Goal: Transaction & Acquisition: Purchase product/service

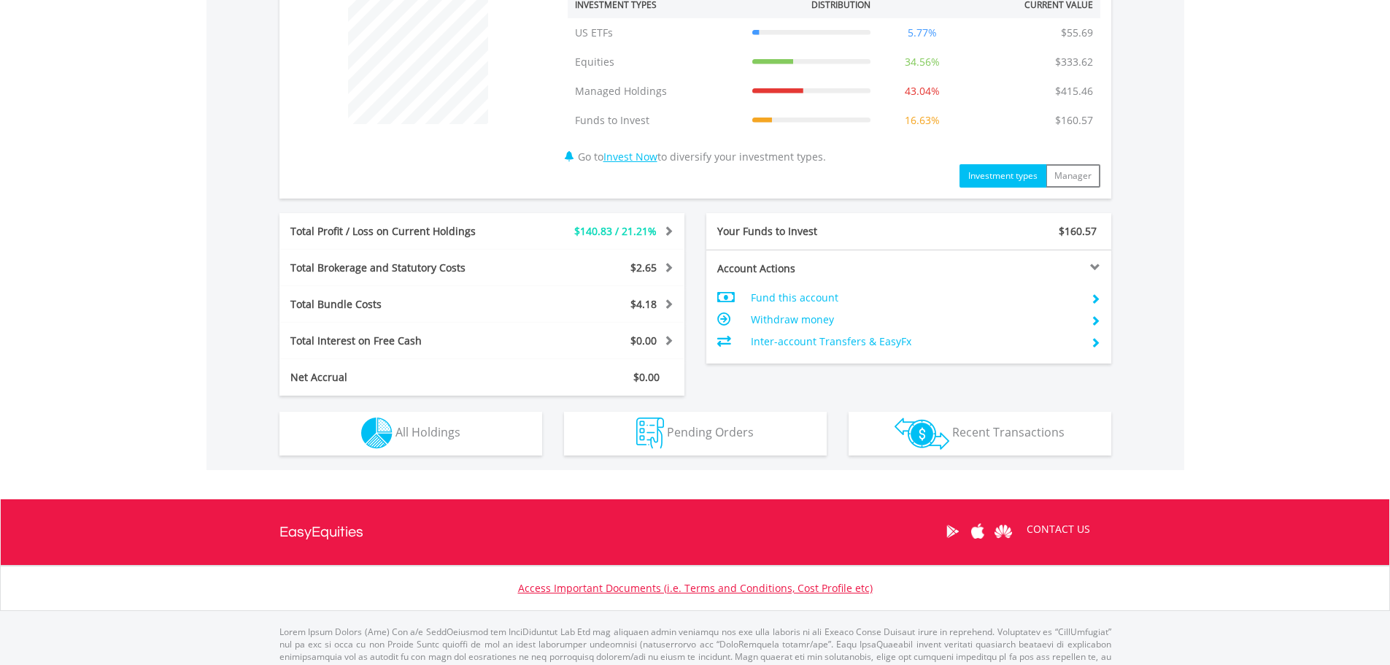
scroll to position [584, 0]
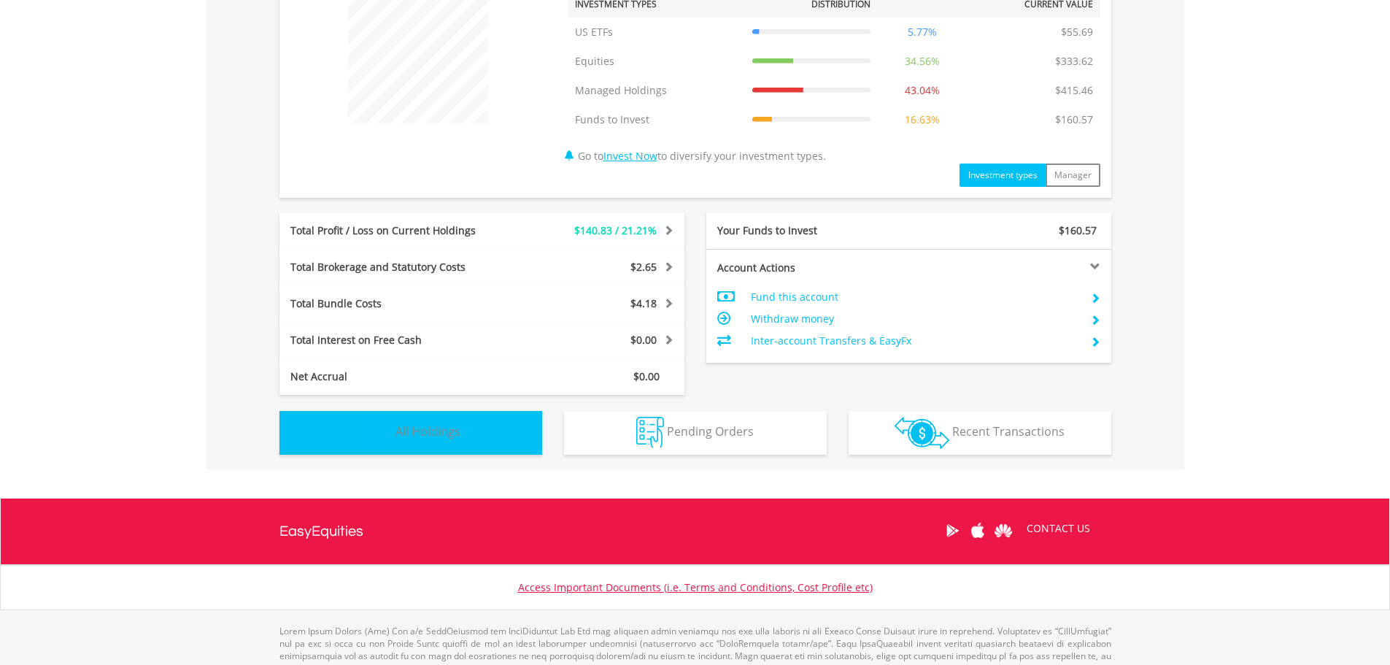
click at [379, 428] on img "button" at bounding box center [376, 432] width 31 height 31
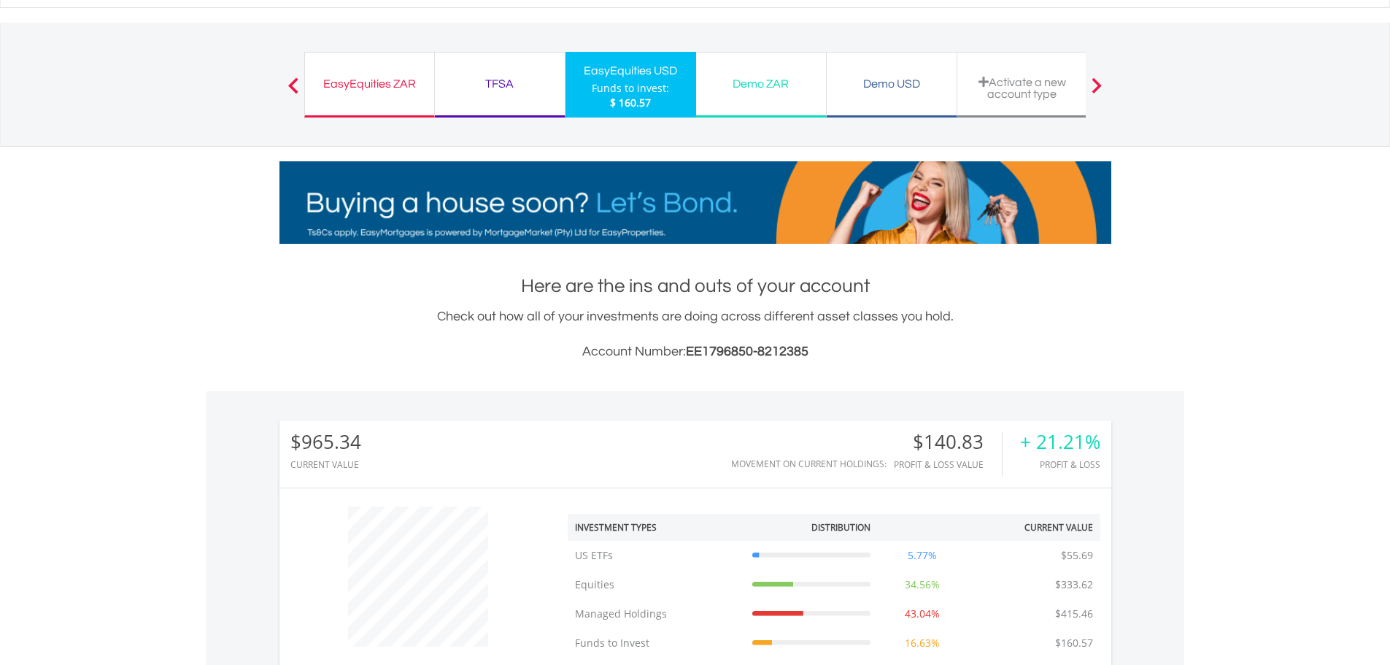
scroll to position [0, 0]
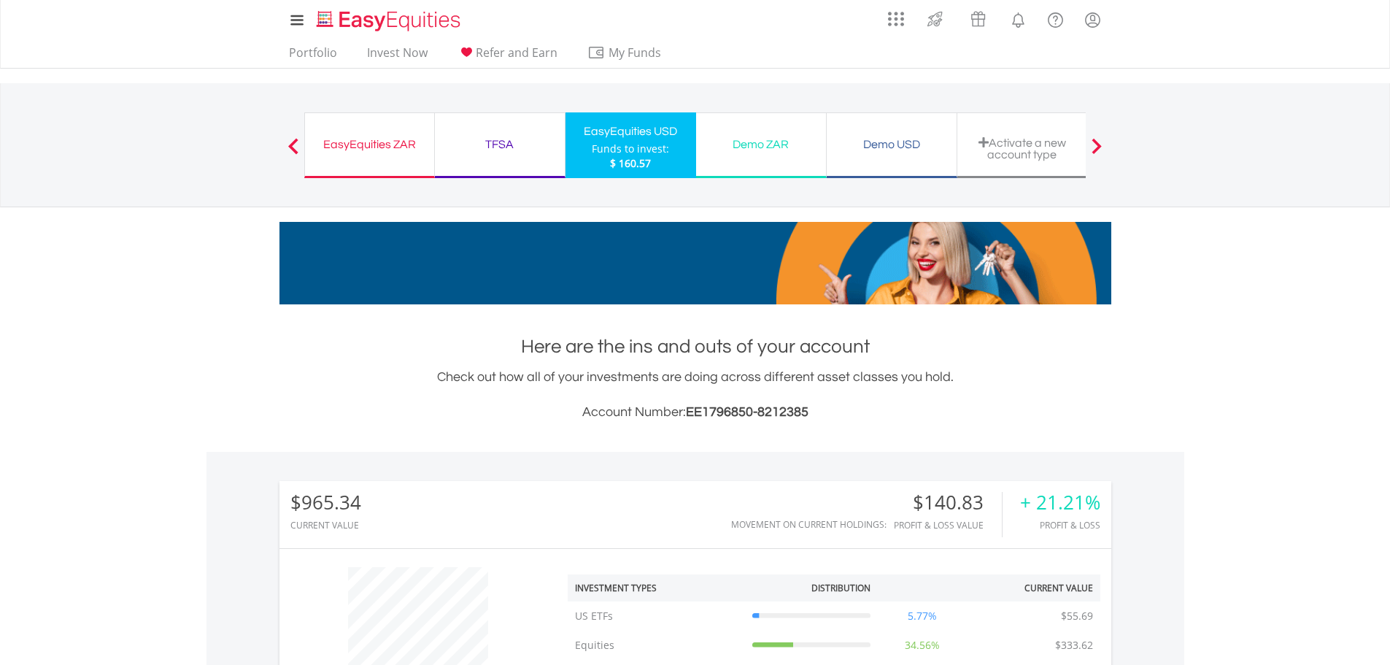
click at [392, 147] on div "EasyEquities ZAR" at bounding box center [370, 144] width 112 height 20
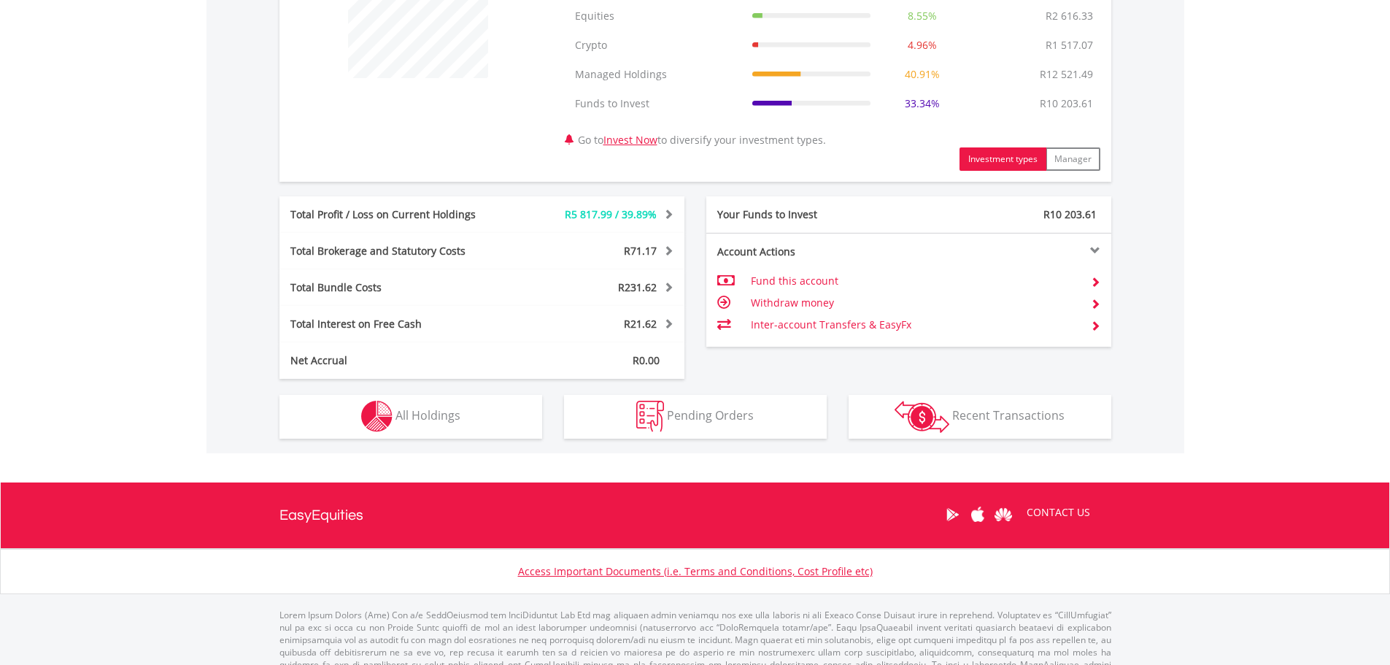
scroll to position [657, 0]
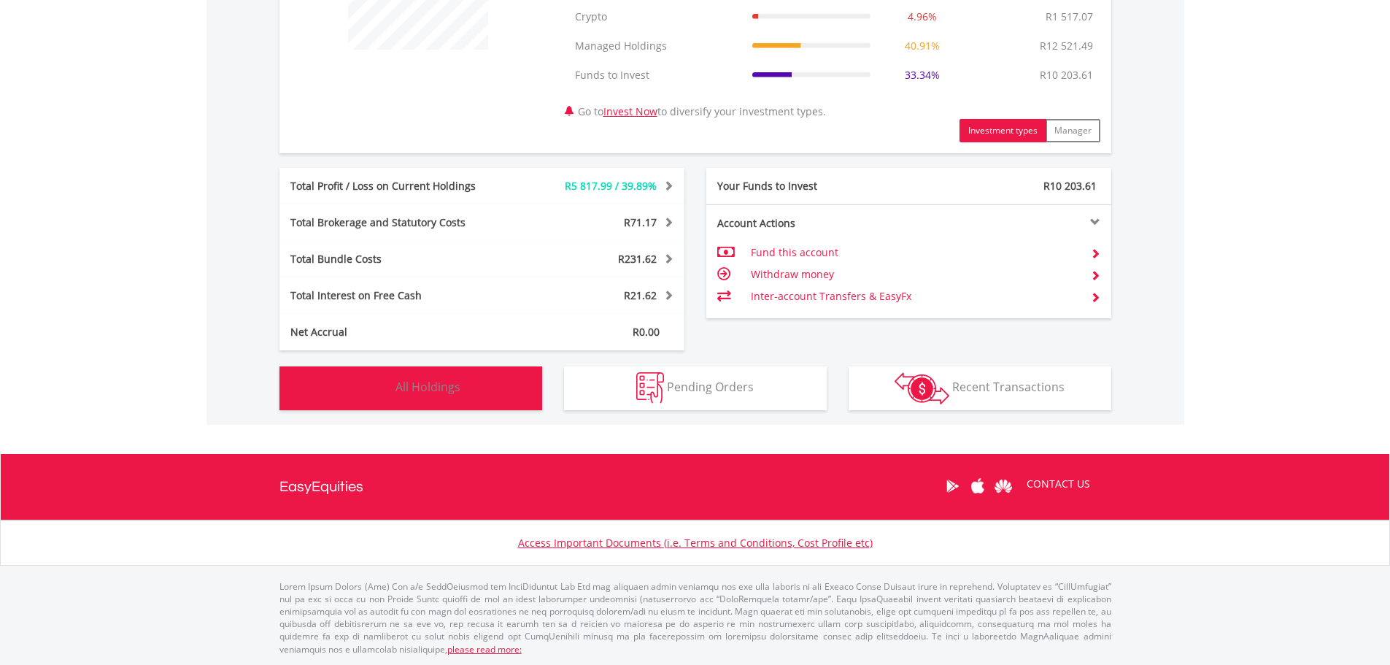
click at [504, 385] on button "Holdings All Holdings" at bounding box center [410, 388] width 263 height 44
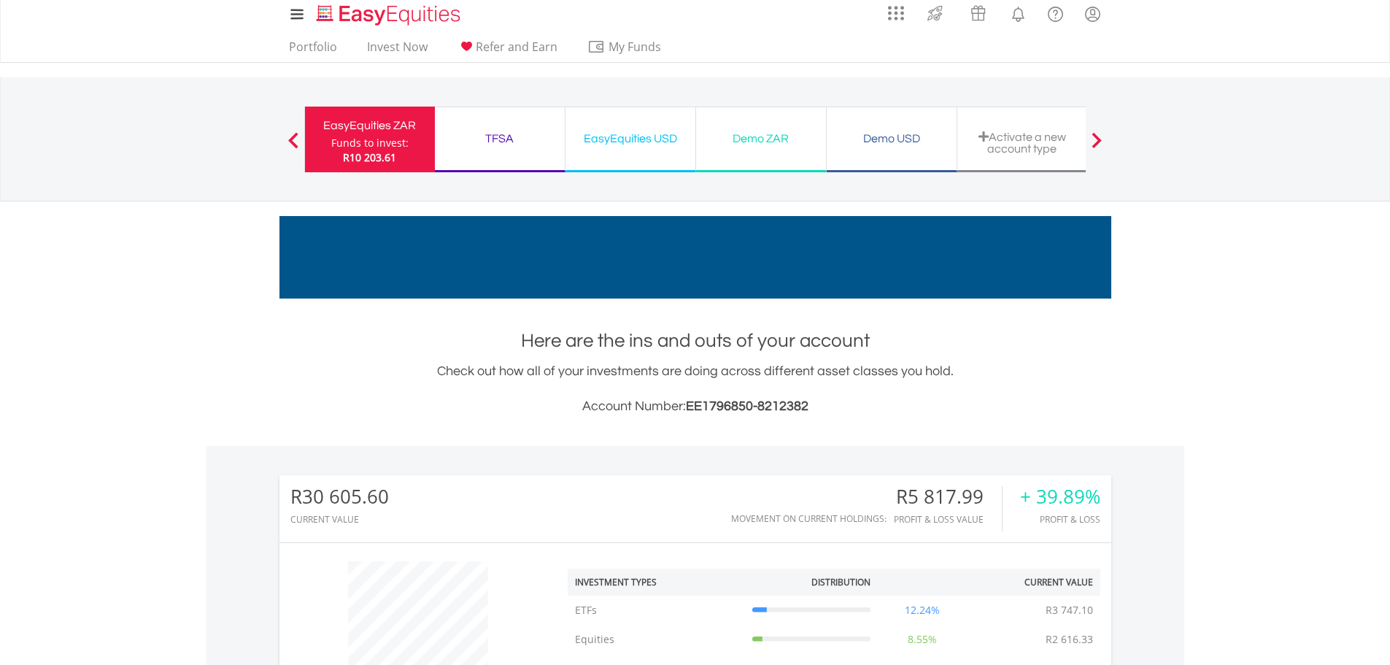
scroll to position [0, 0]
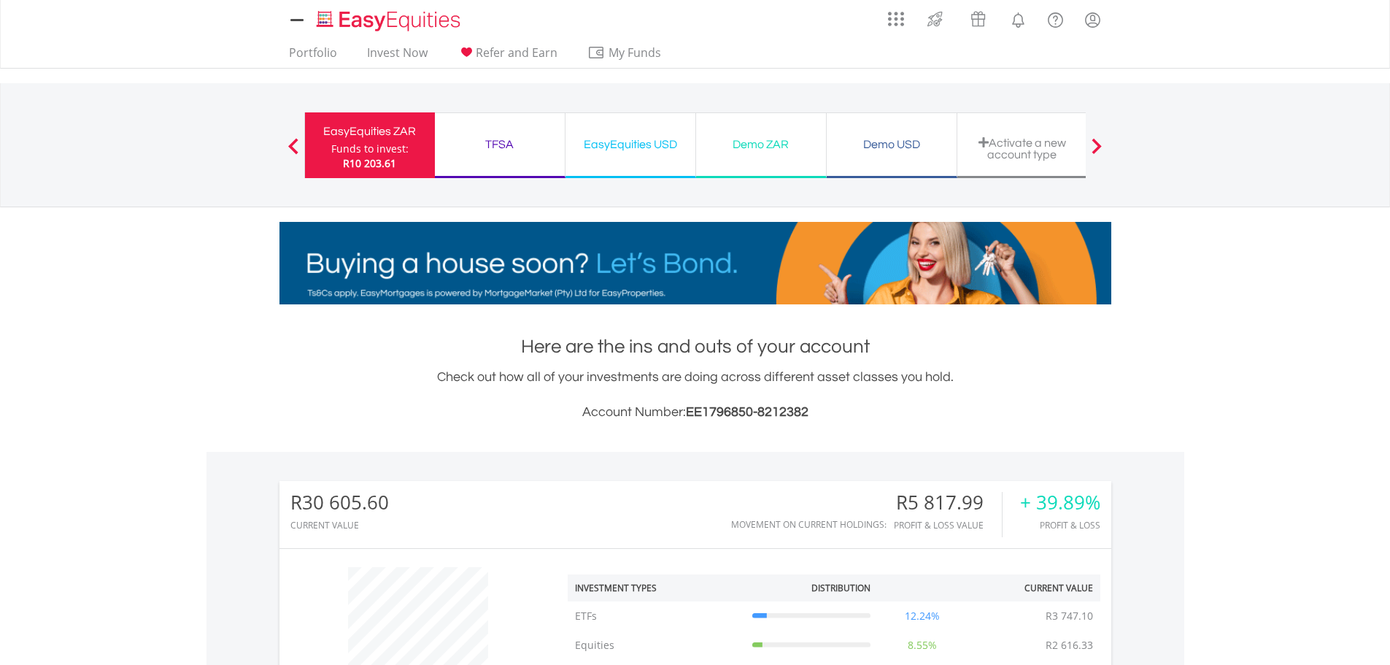
click at [628, 159] on div "EasyEquities USD Funds to invest: R10 203.61" at bounding box center [630, 145] width 131 height 66
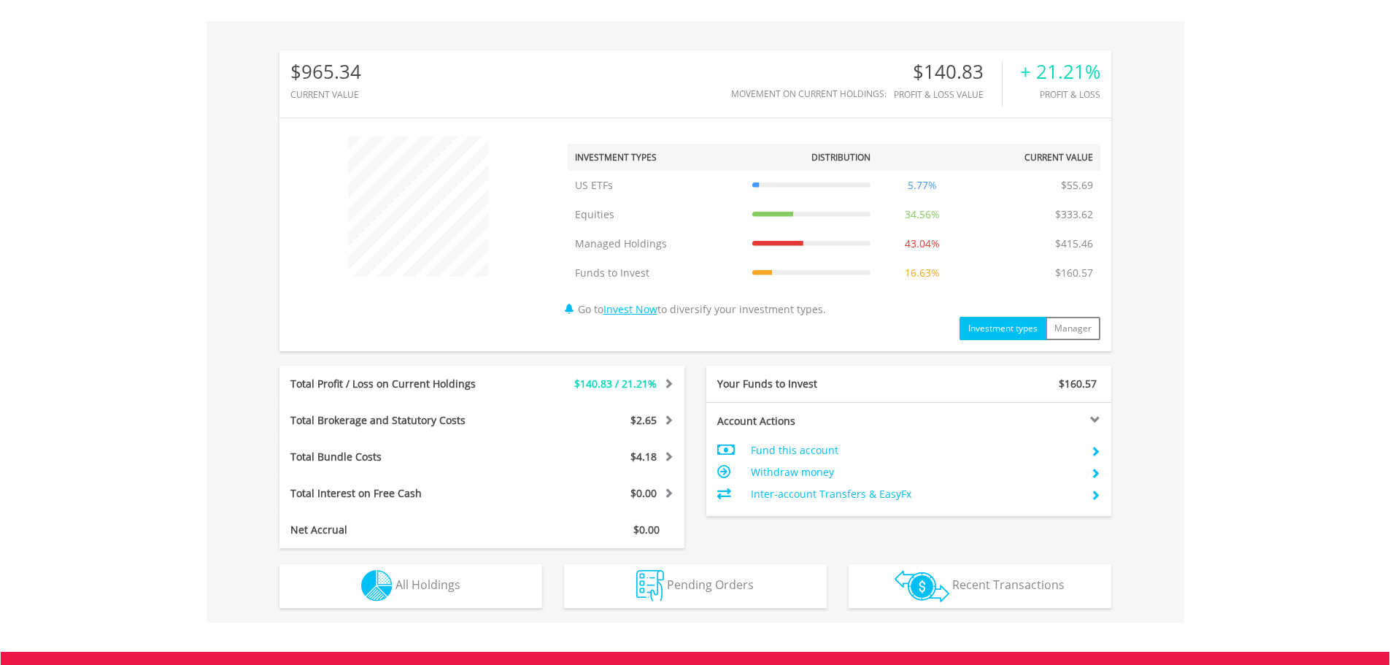
scroll to position [628, 0]
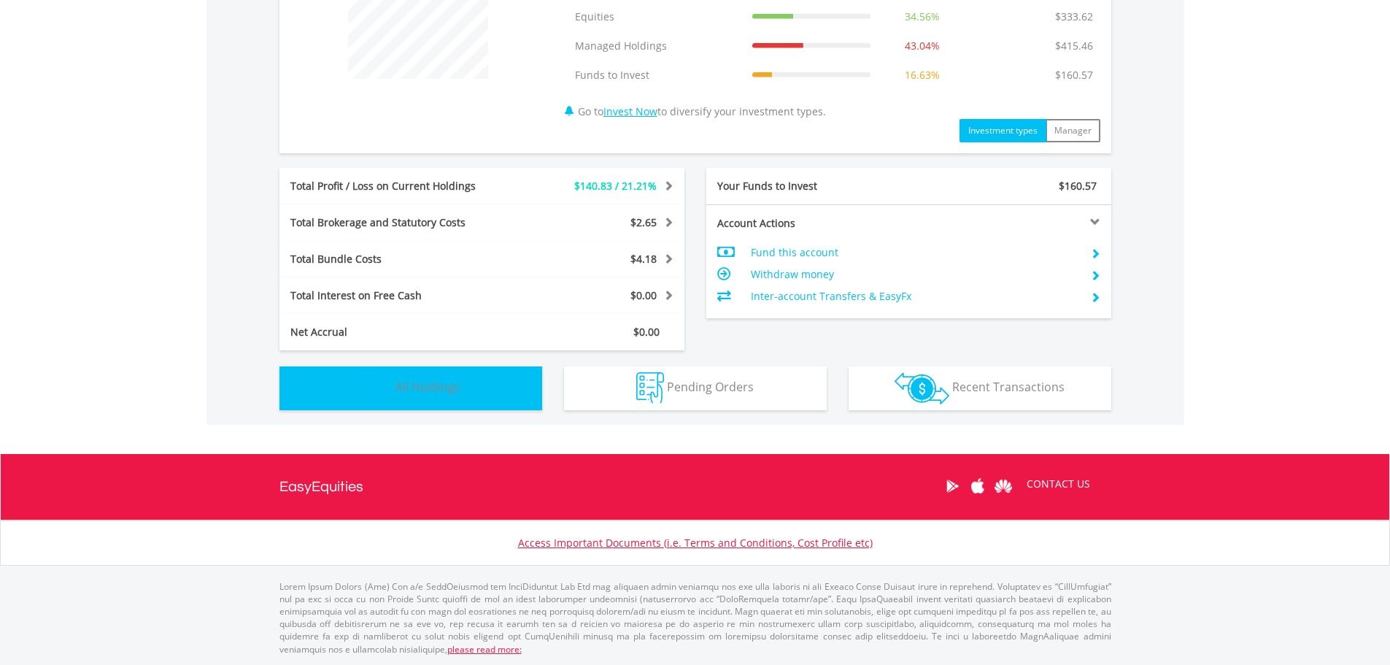
click at [456, 372] on button "Holdings All Holdings" at bounding box center [410, 388] width 263 height 44
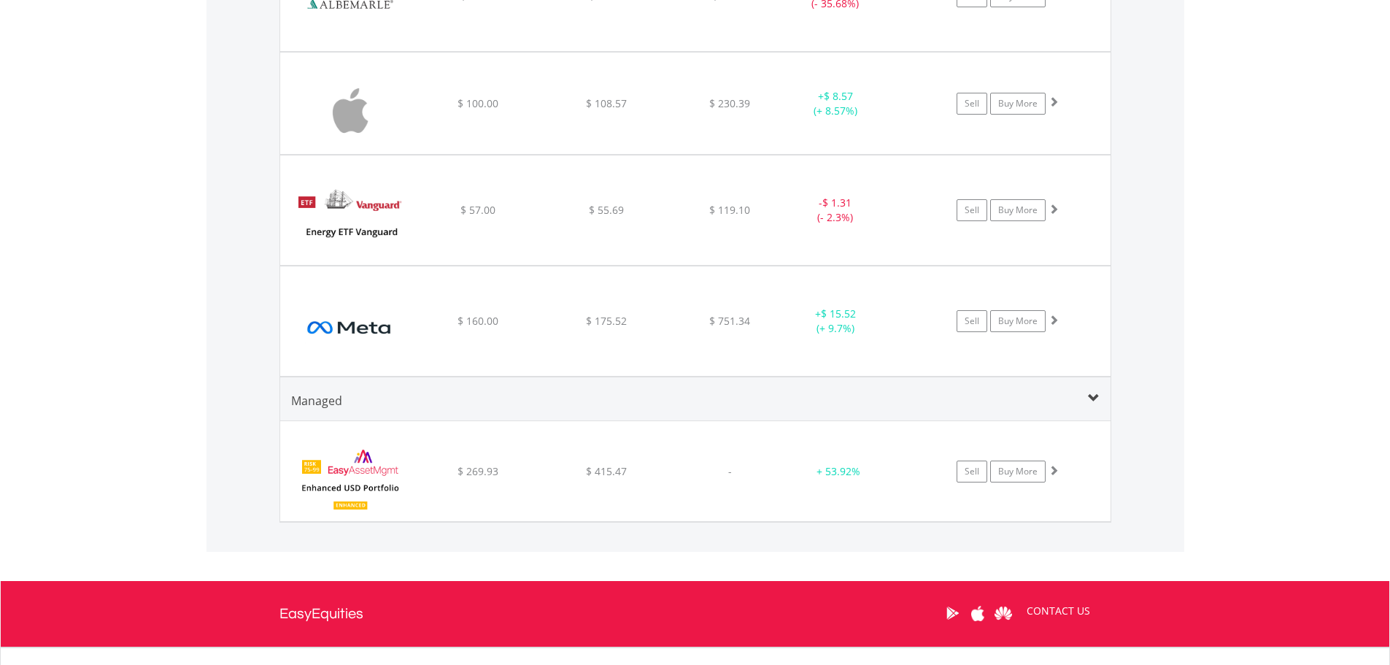
scroll to position [1340, 0]
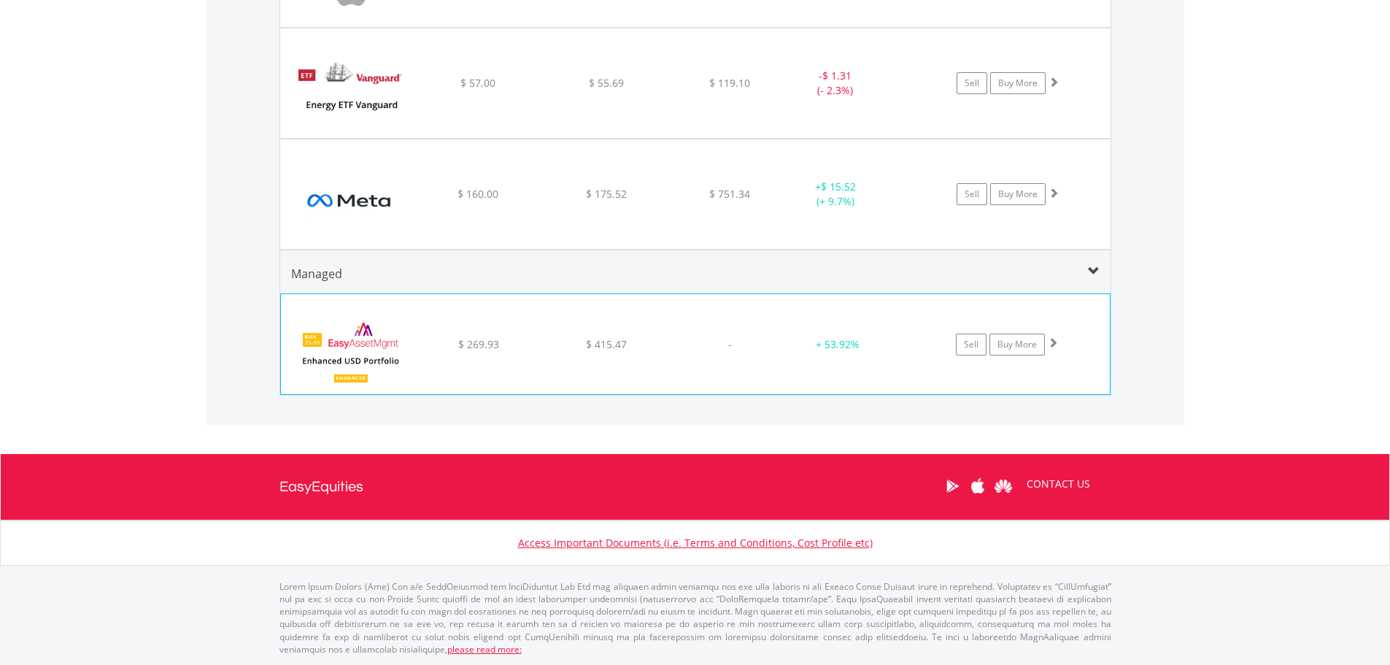
click at [579, 352] on div "﻿ EasyAssetManagement Enhanced USD Bundle $ 269.93 $ 415.47 - + 53.92% Sell Buy…" at bounding box center [695, 343] width 829 height 99
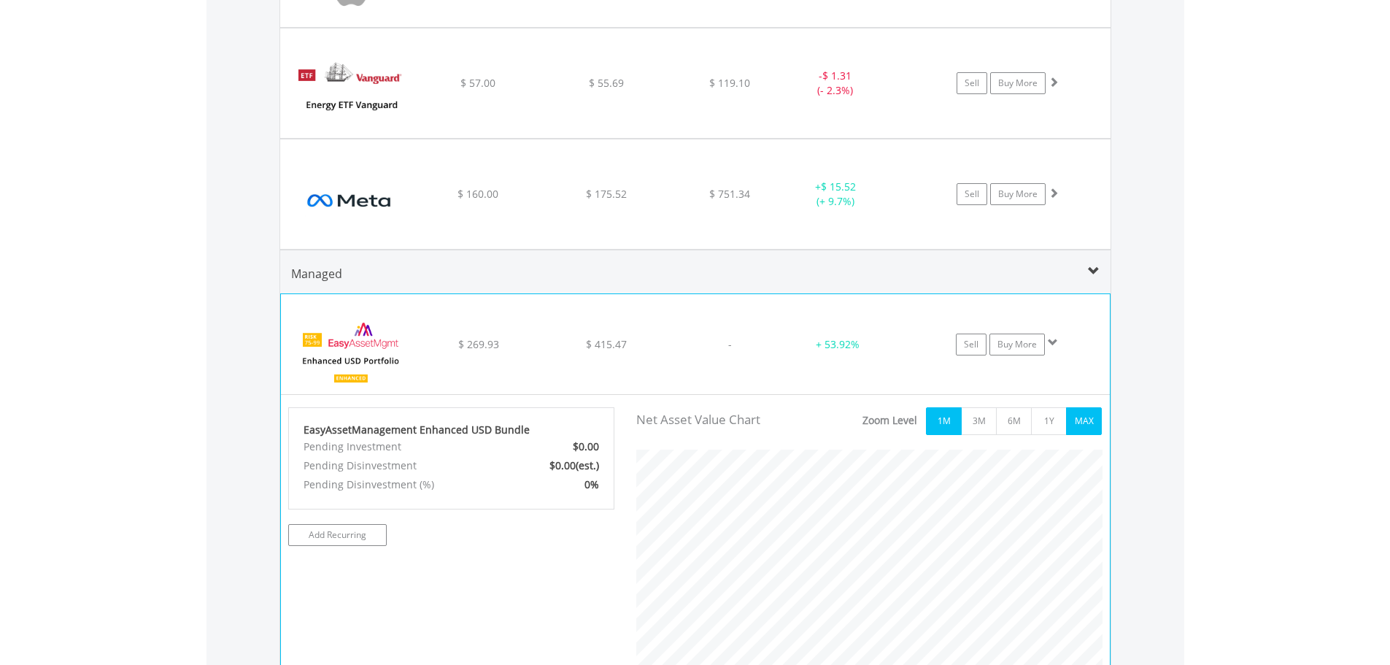
scroll to position [729289, 729098]
click at [1054, 420] on button "1Y" at bounding box center [1049, 421] width 36 height 28
click at [1021, 349] on link "Buy More" at bounding box center [1016, 344] width 55 height 22
click at [1027, 349] on link "Buy More" at bounding box center [1016, 344] width 55 height 22
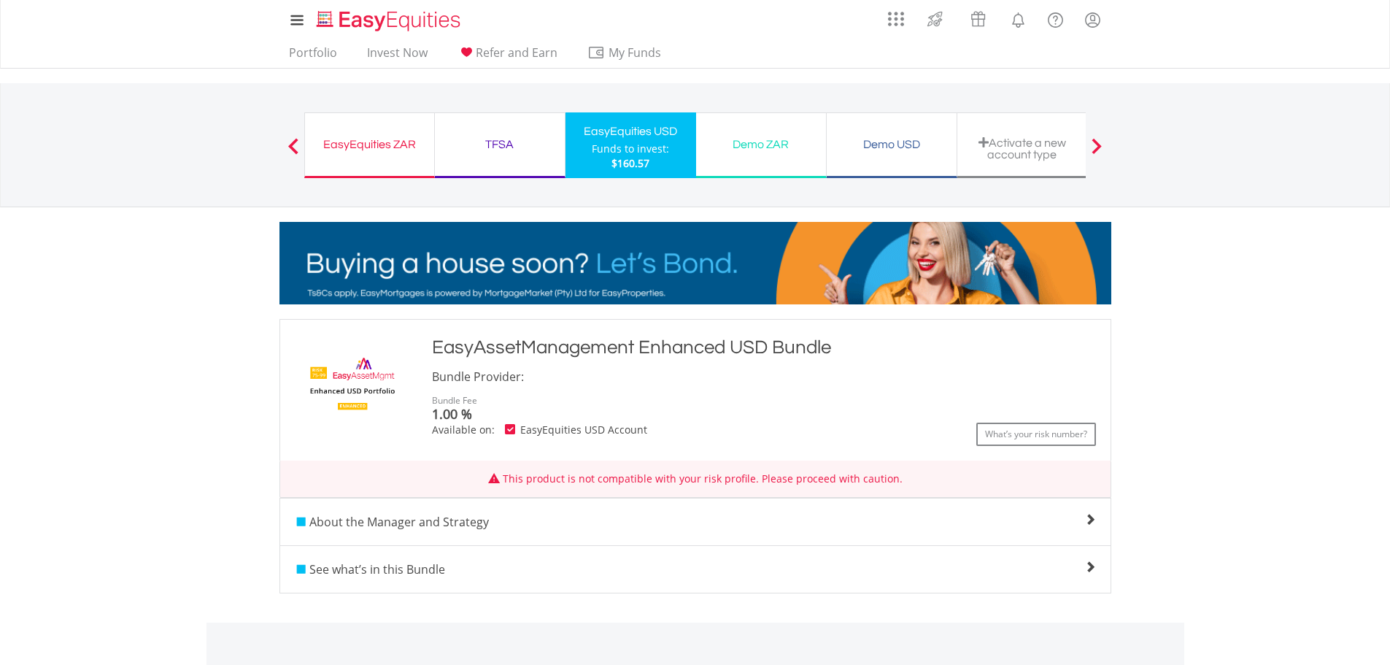
click at [441, 405] on span "1.00 %" at bounding box center [452, 414] width 40 height 18
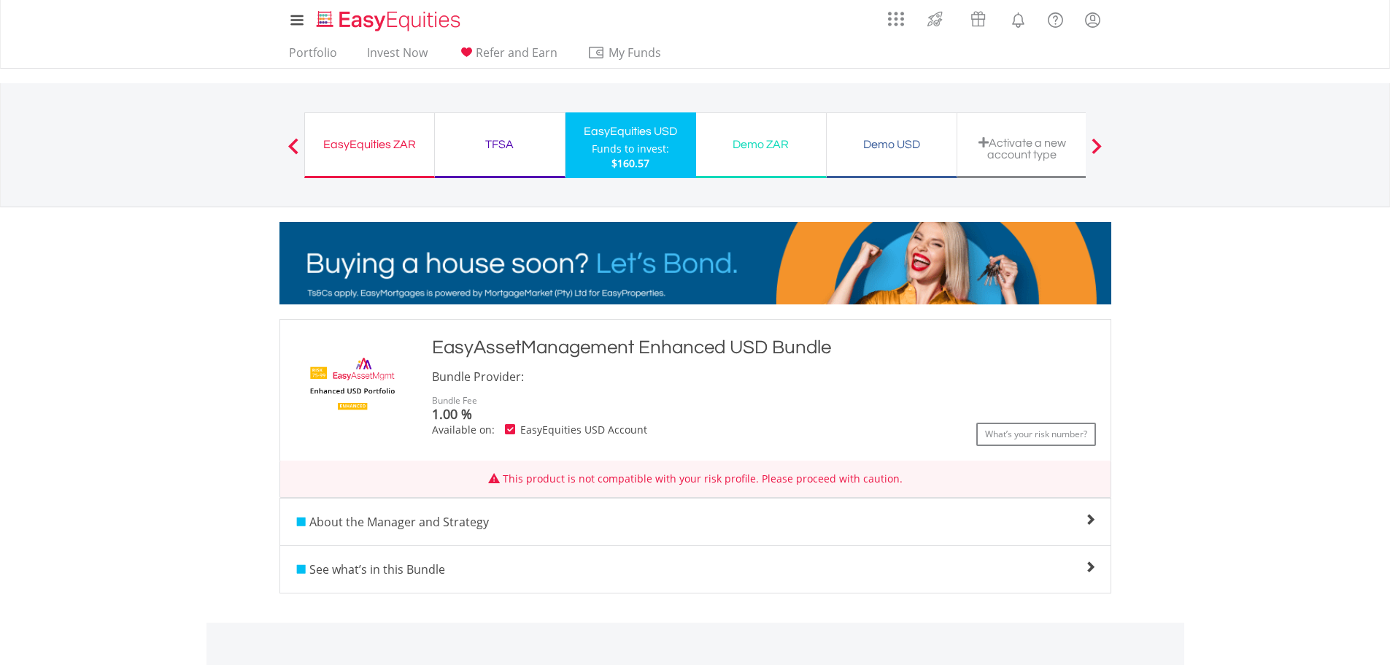
click at [492, 341] on div "EasyAssetManagement Enhanced USD Bundle" at bounding box center [764, 347] width 664 height 26
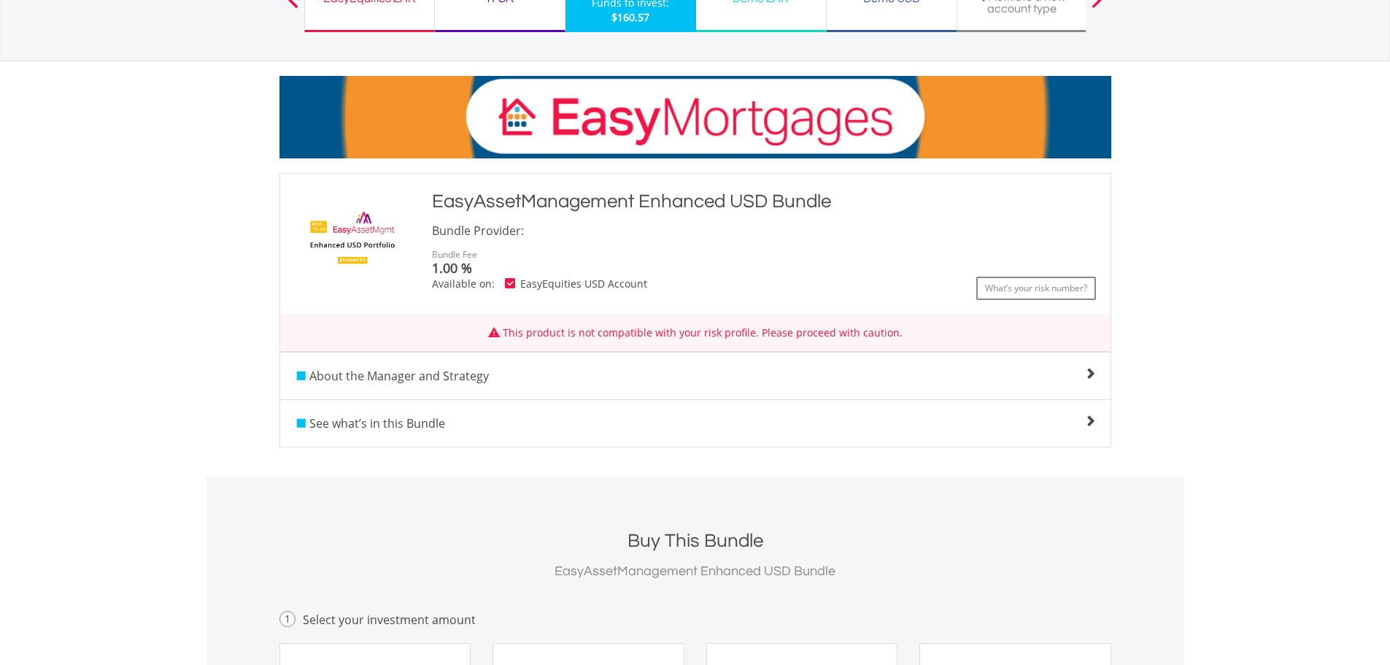
scroll to position [438, 0]
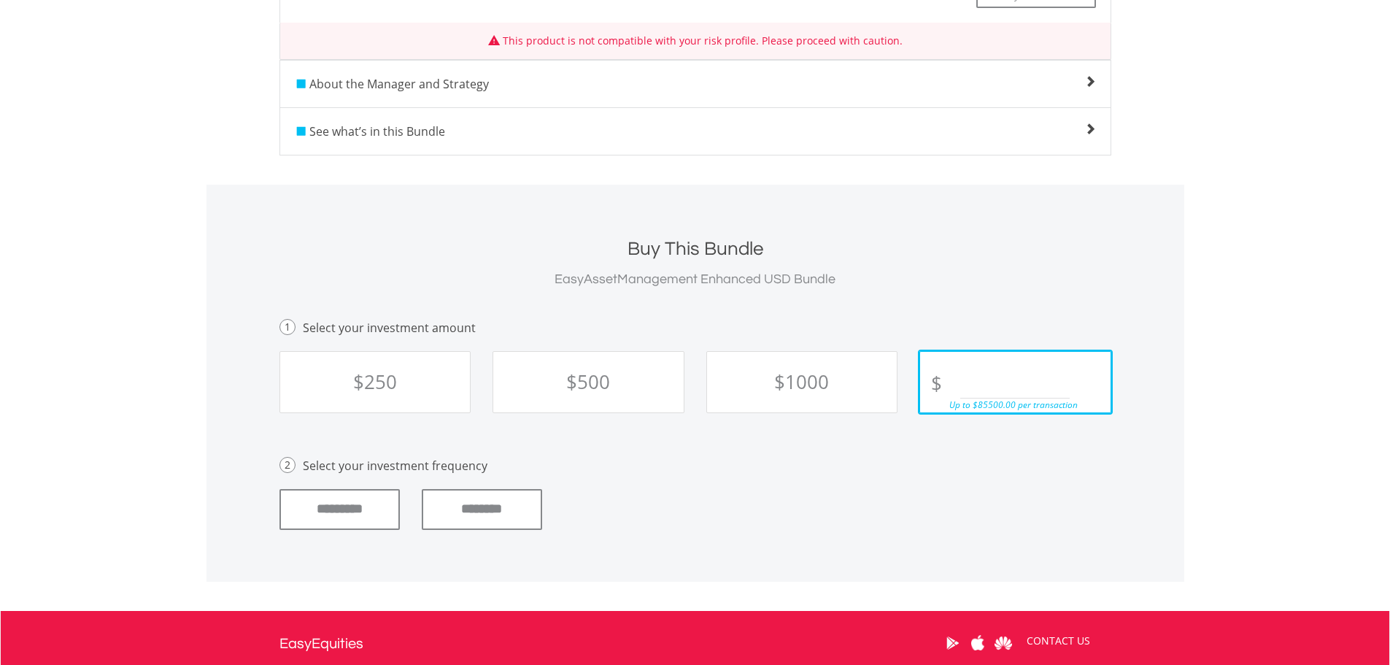
click at [981, 387] on input "text" at bounding box center [1014, 383] width 109 height 29
type input "***"
click at [456, 504] on input "********" at bounding box center [482, 509] width 120 height 41
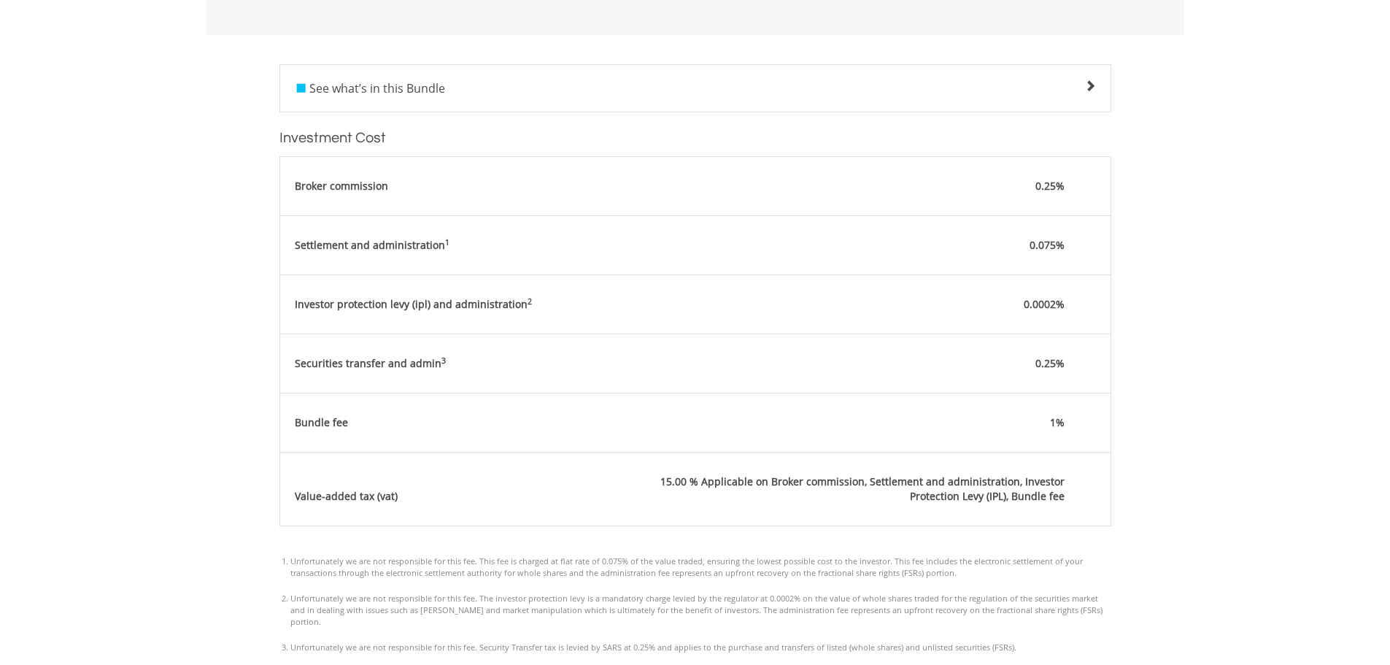
scroll to position [900, 0]
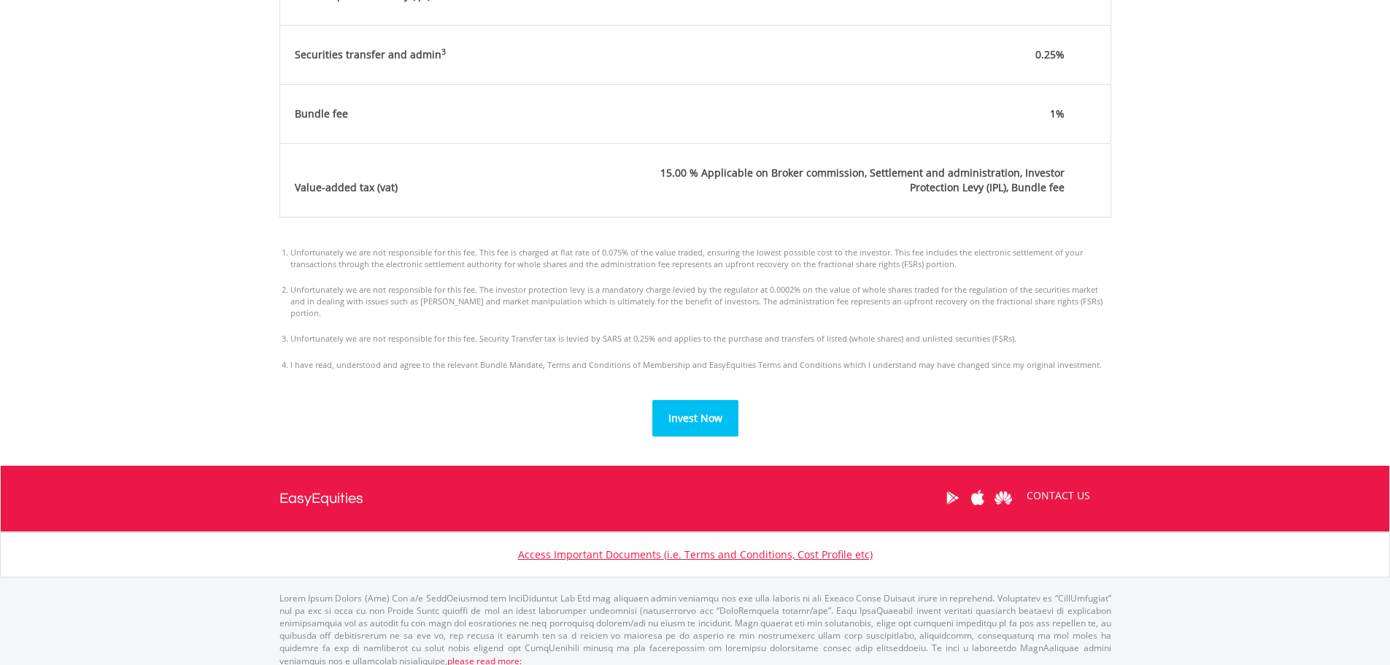
click at [698, 414] on button "Invest Now" at bounding box center [695, 418] width 86 height 36
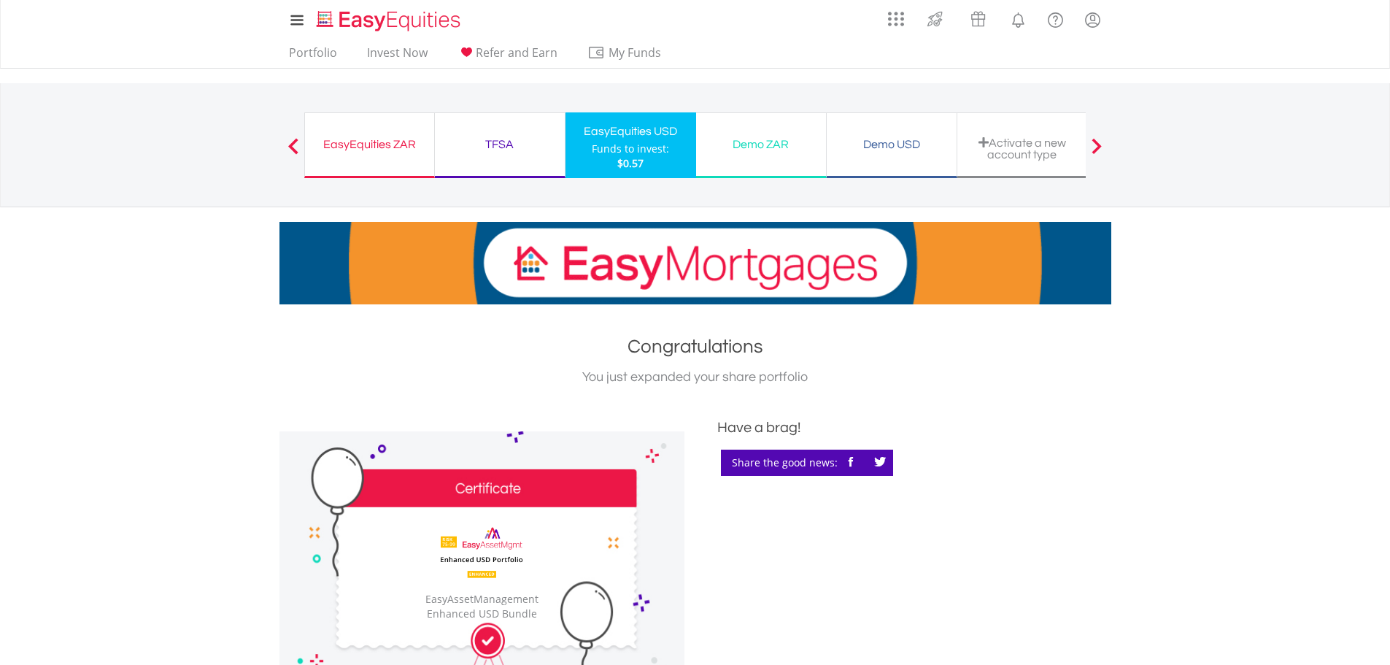
click at [625, 156] on span "$0.57" at bounding box center [630, 163] width 26 height 14
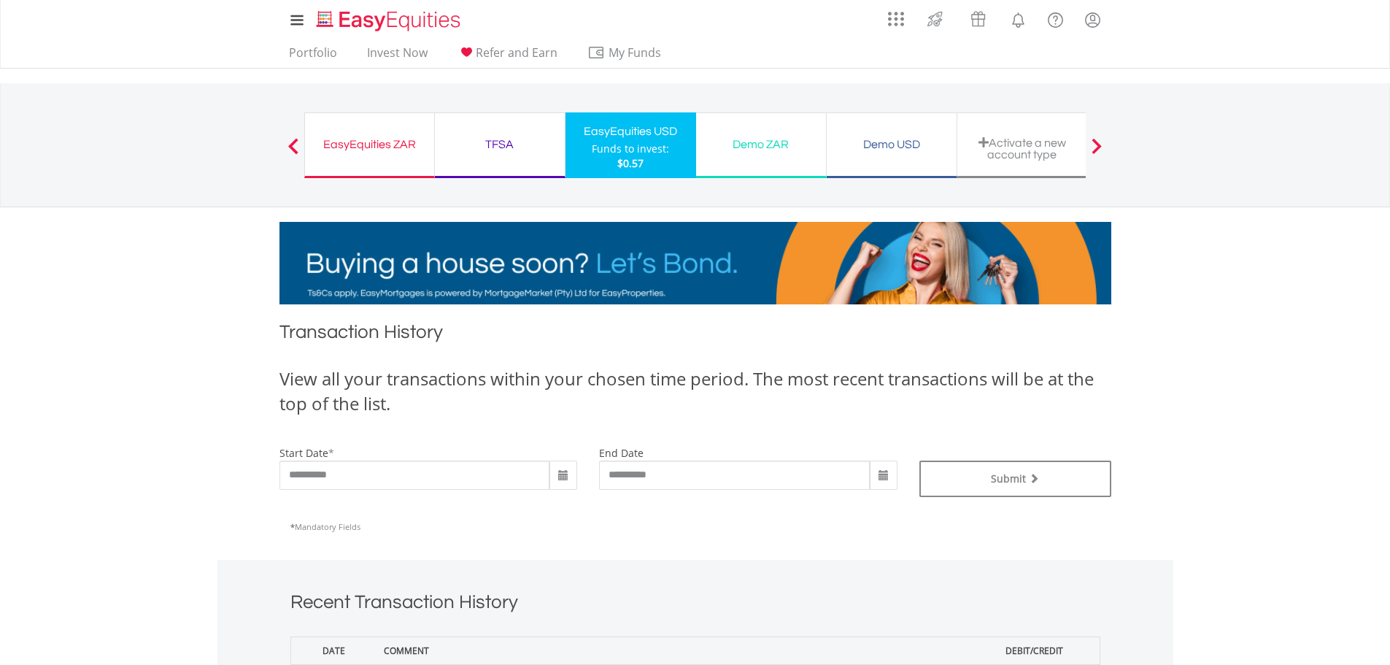
click at [387, 141] on div "EasyEquities ZAR" at bounding box center [370, 144] width 112 height 20
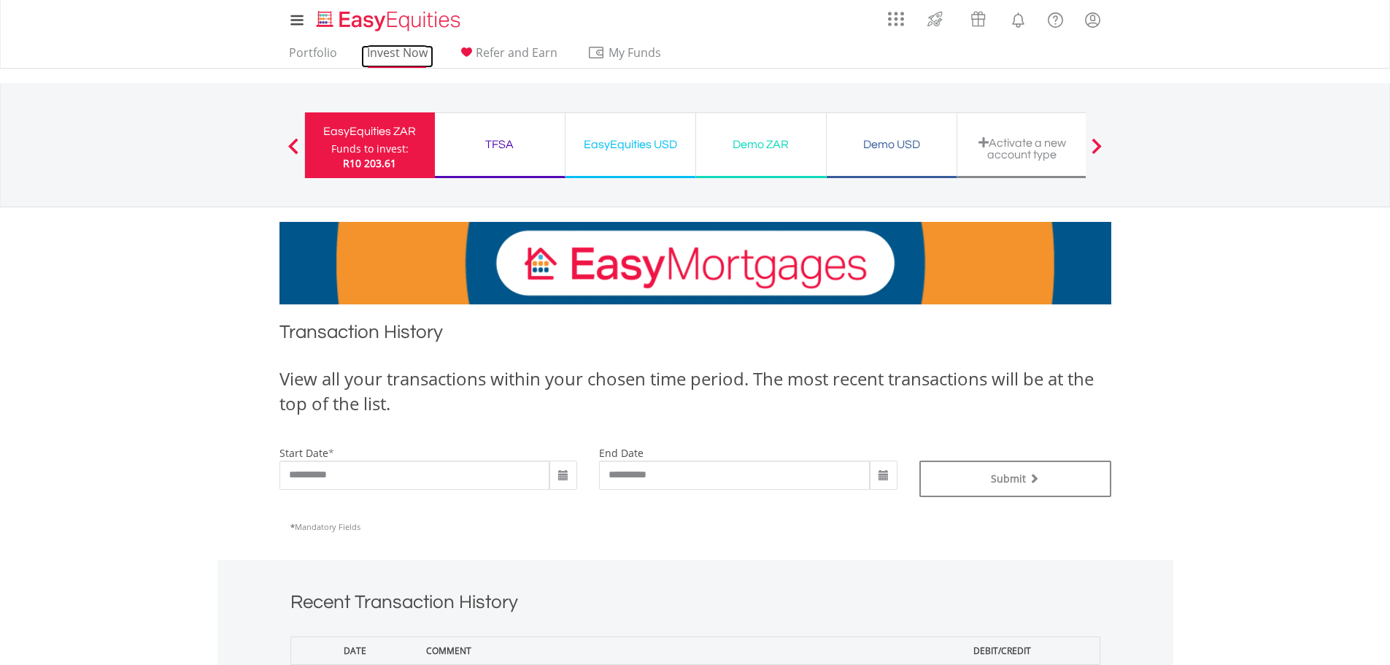
click at [382, 59] on link "Invest Now" at bounding box center [397, 56] width 72 height 23
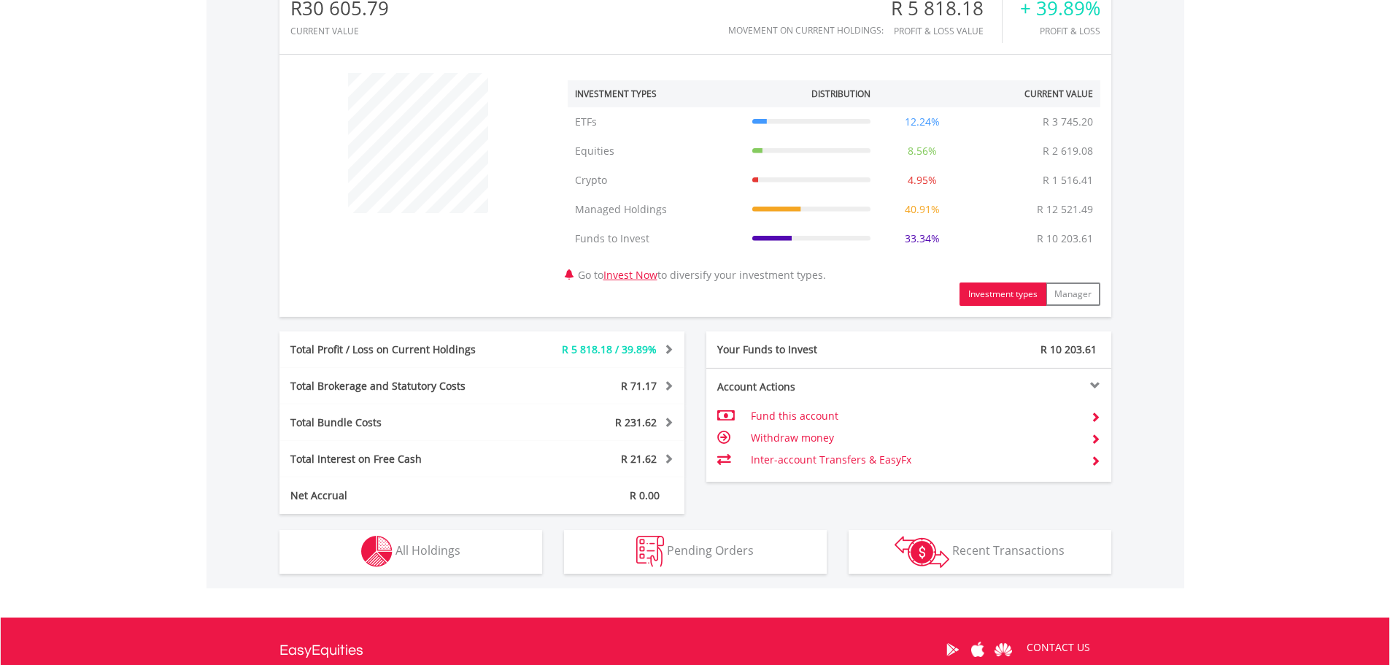
scroll to position [584, 0]
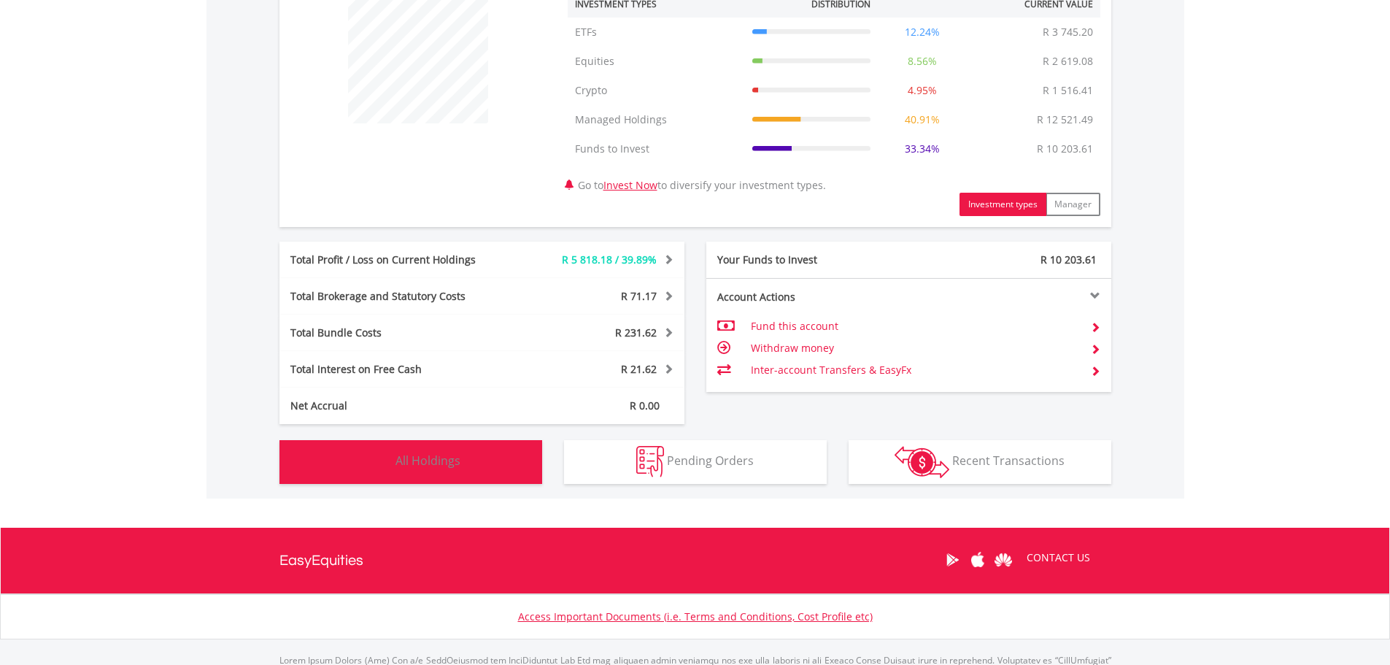
click at [462, 456] on button "Holdings All Holdings" at bounding box center [410, 462] width 263 height 44
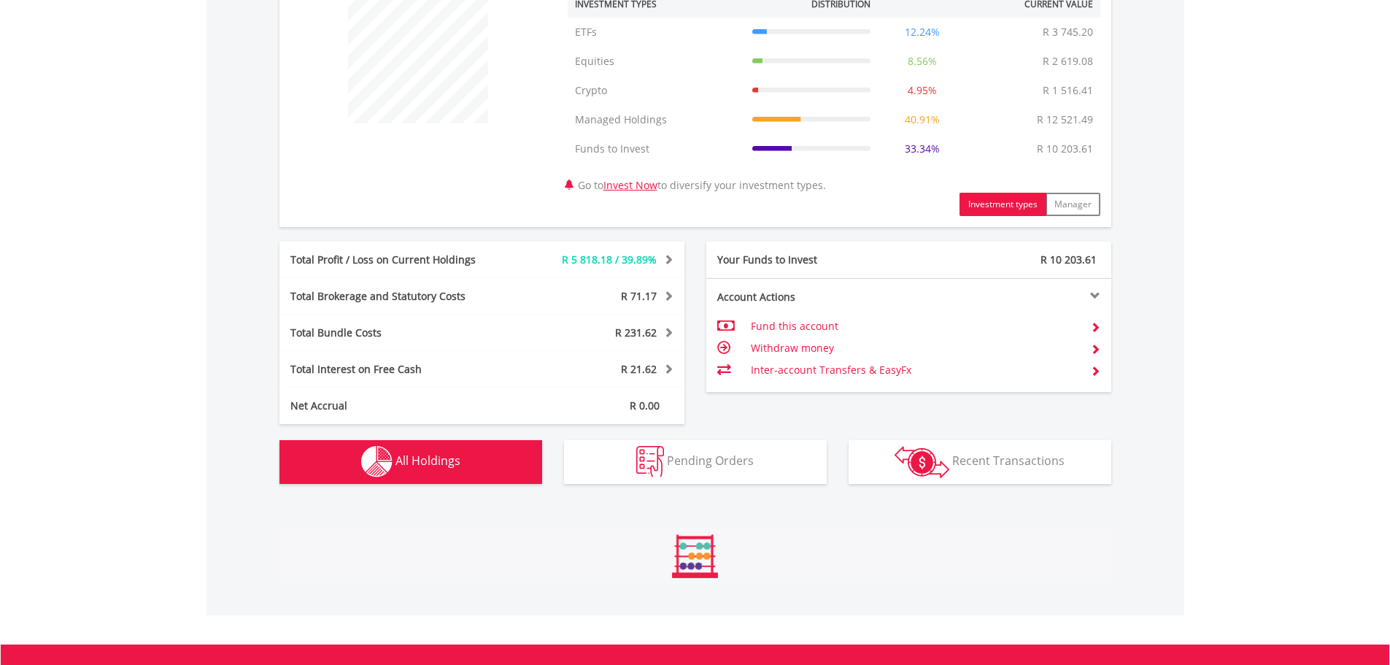
scroll to position [1111, 0]
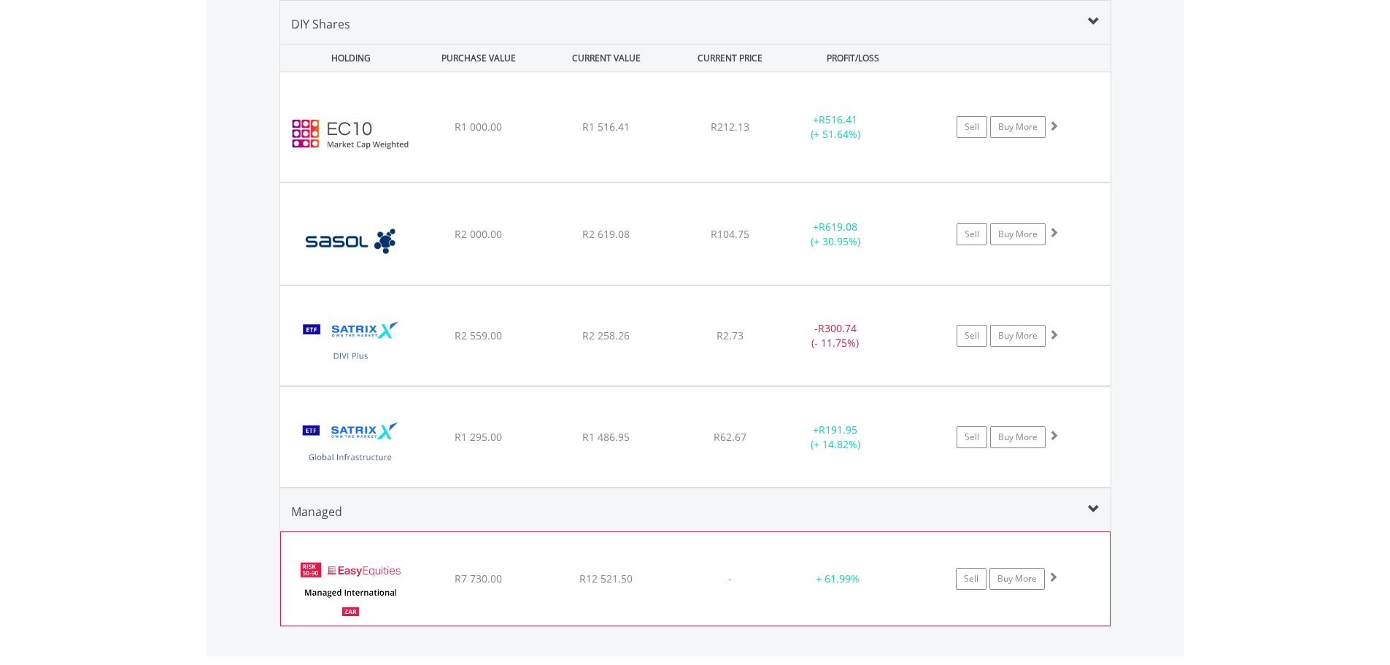
click at [574, 588] on div "﻿ EasyEquities Managed International Portfolio R7 730.00 R12 521.50 - + 61.99% …" at bounding box center [695, 578] width 829 height 93
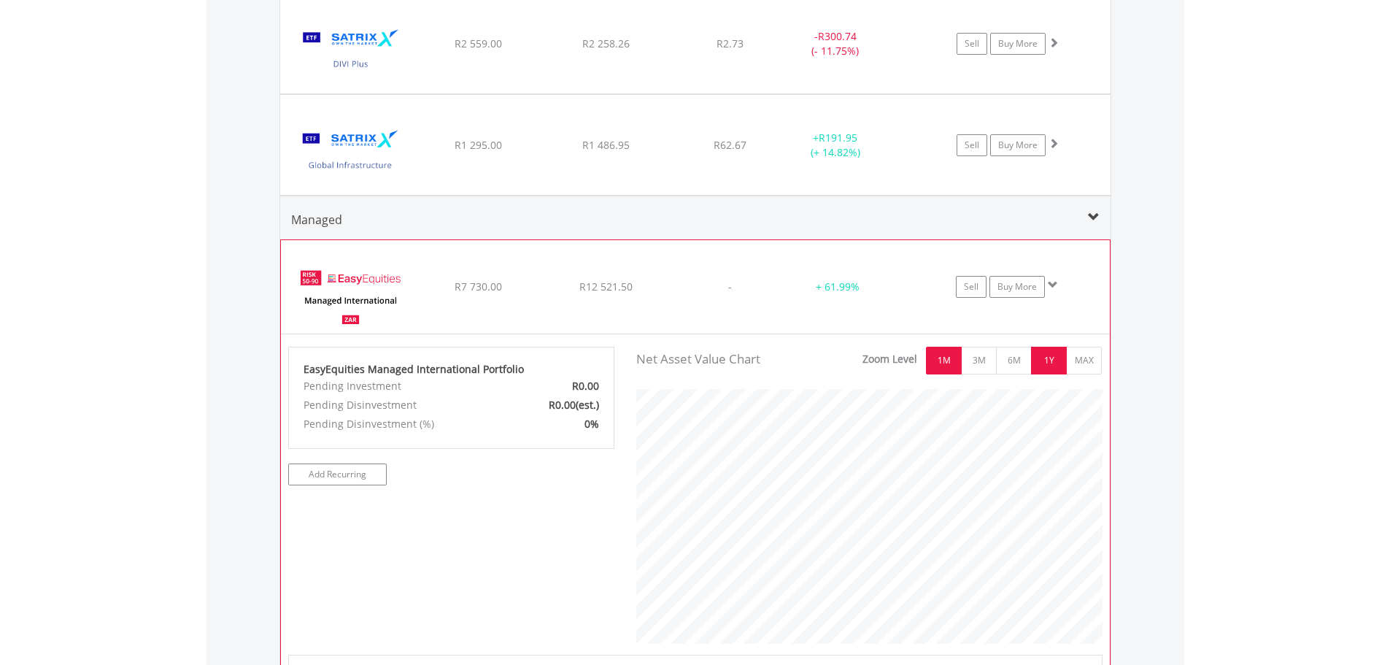
scroll to position [729289, 729098]
click at [1045, 363] on button "1Y" at bounding box center [1049, 361] width 36 height 28
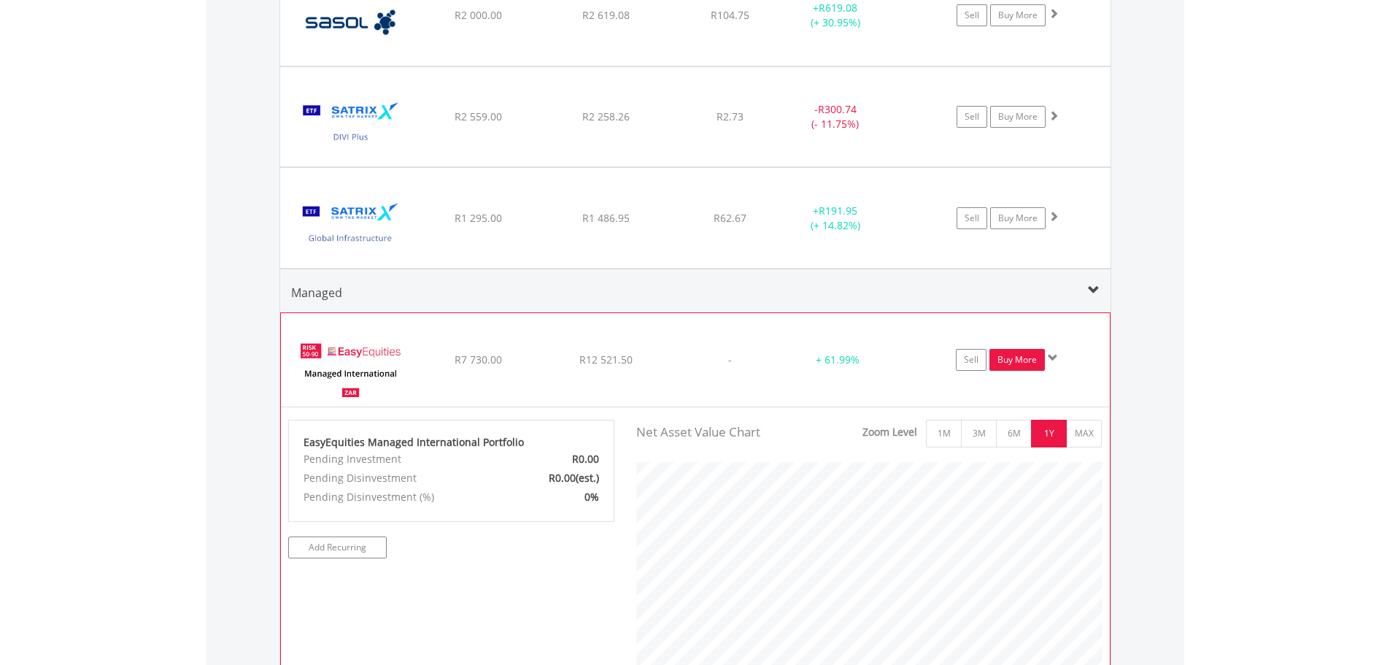
click at [1022, 353] on link "Buy More" at bounding box center [1016, 360] width 55 height 22
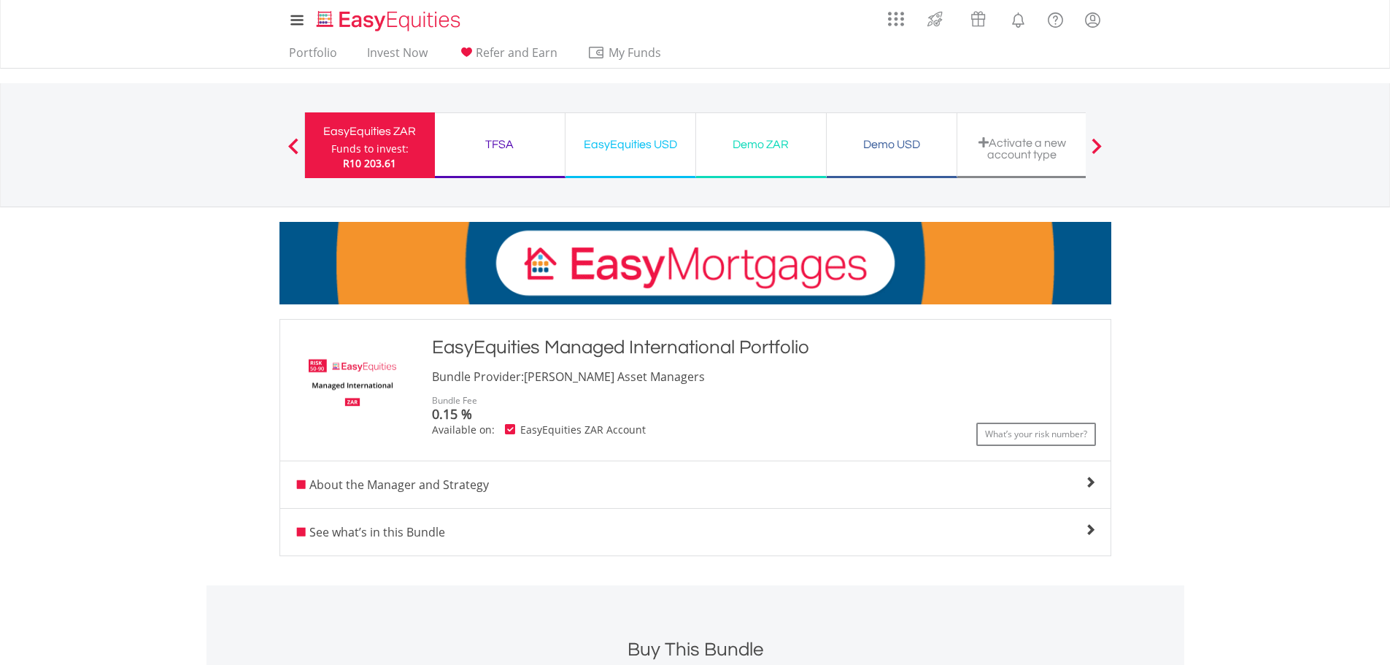
click at [353, 154] on div "Funds to invest:" at bounding box center [369, 149] width 77 height 15
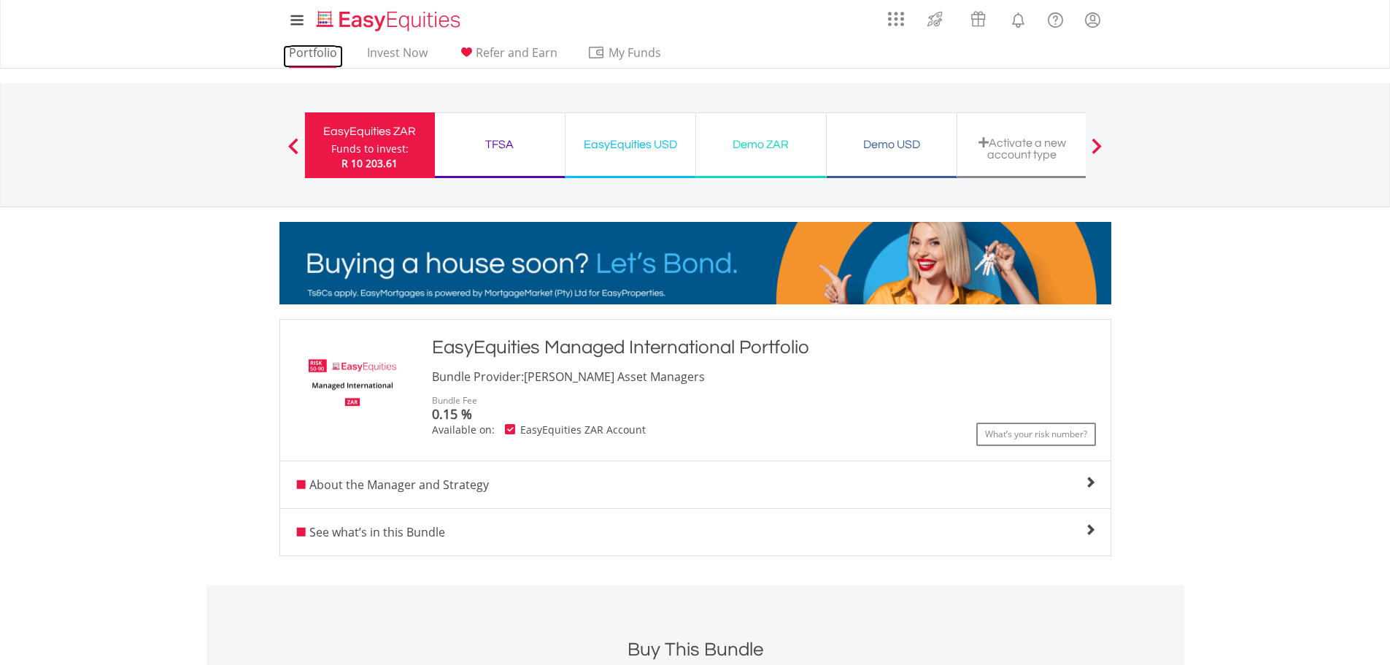
click at [325, 58] on link "Portfolio" at bounding box center [313, 56] width 60 height 23
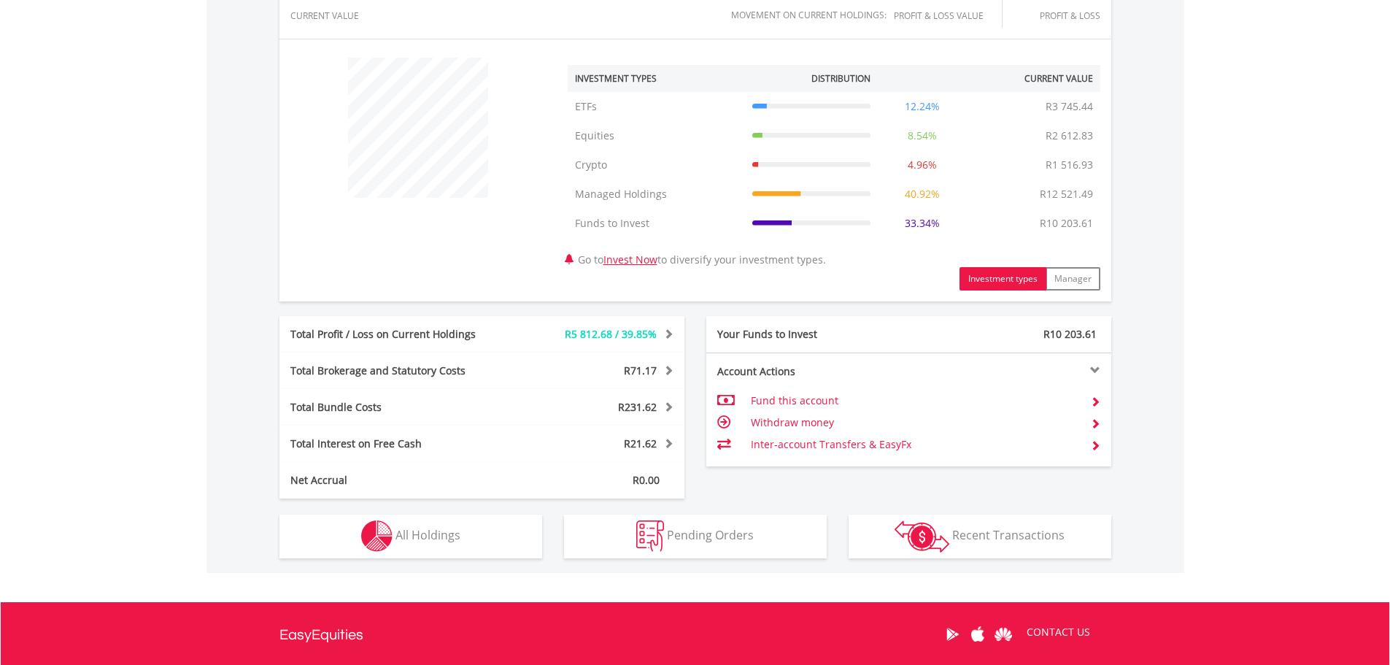
scroll to position [511, 0]
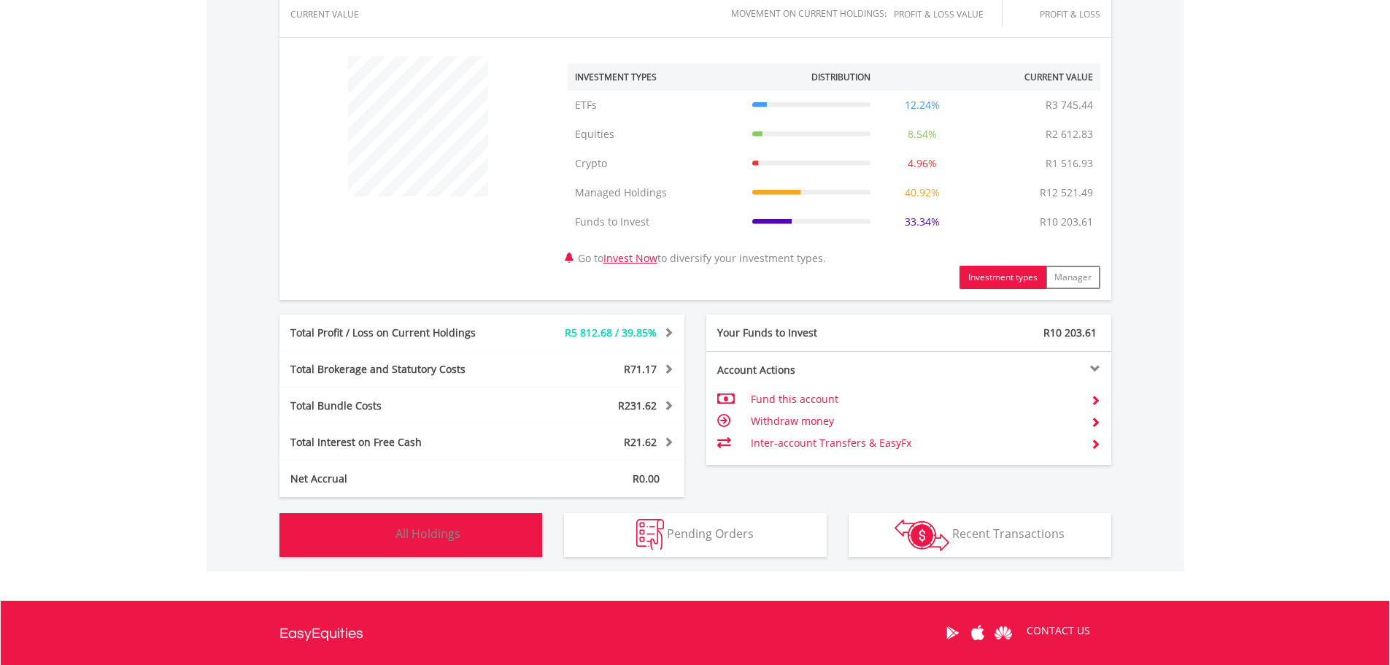
click at [460, 533] on button "Holdings All Holdings" at bounding box center [410, 535] width 263 height 44
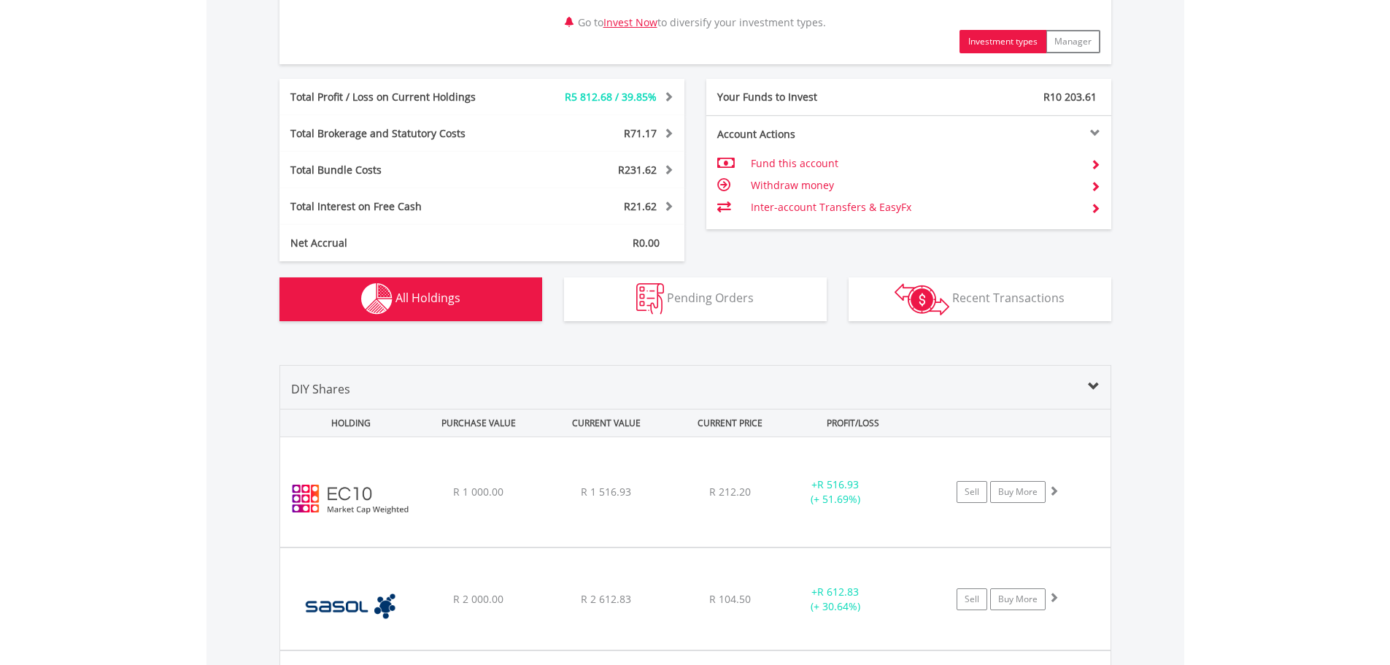
scroll to position [455, 0]
